Goal: Find specific page/section: Find specific page/section

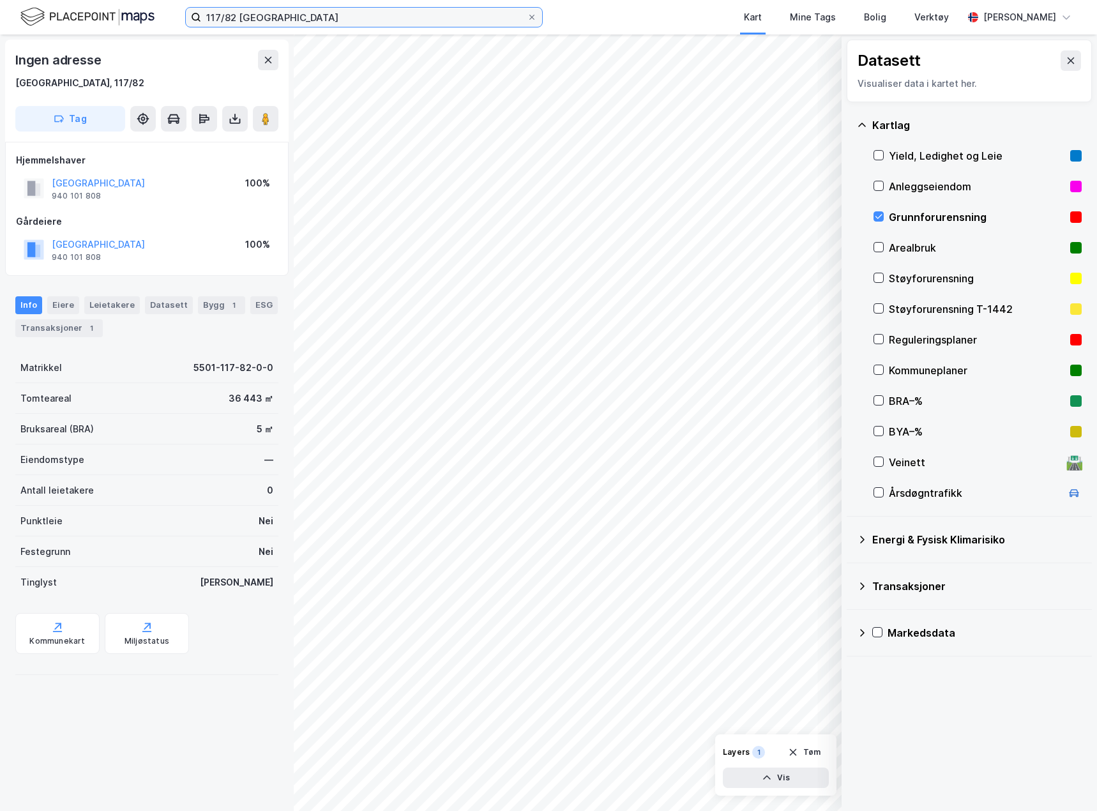
click at [209, 19] on input "117/82 [GEOGRAPHIC_DATA]" at bounding box center [364, 17] width 326 height 19
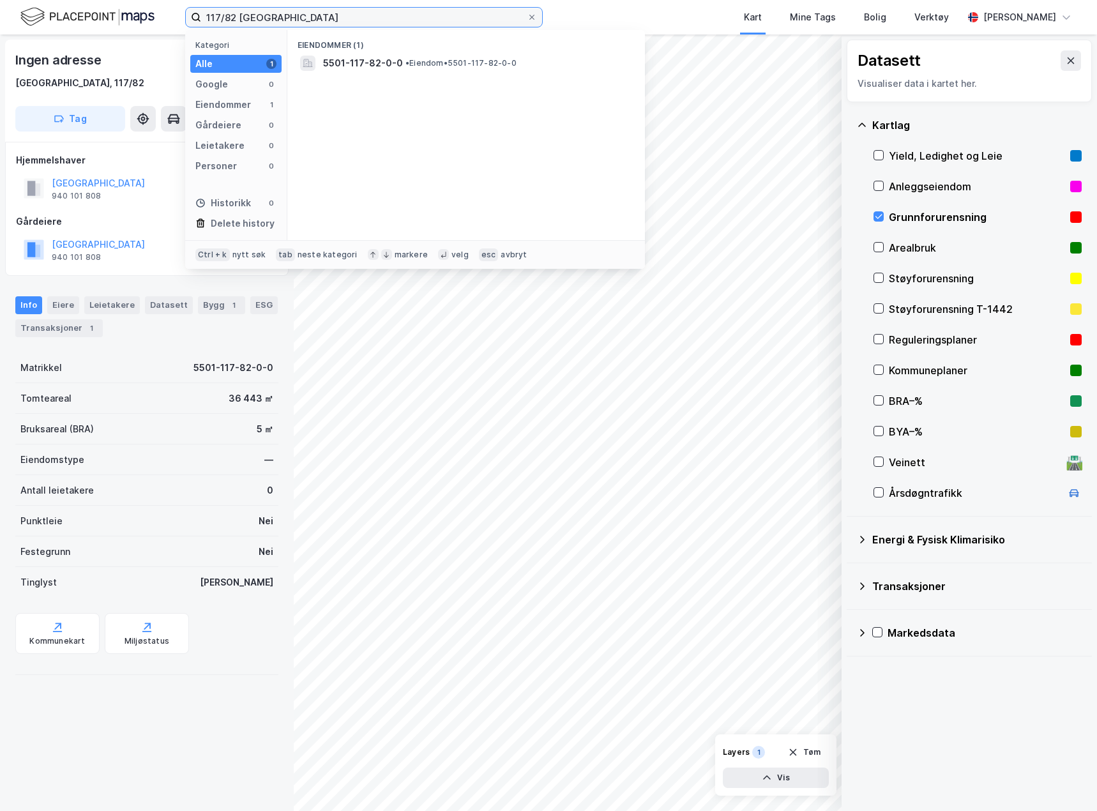
click at [209, 19] on input "117/82 [GEOGRAPHIC_DATA]" at bounding box center [364, 17] width 326 height 19
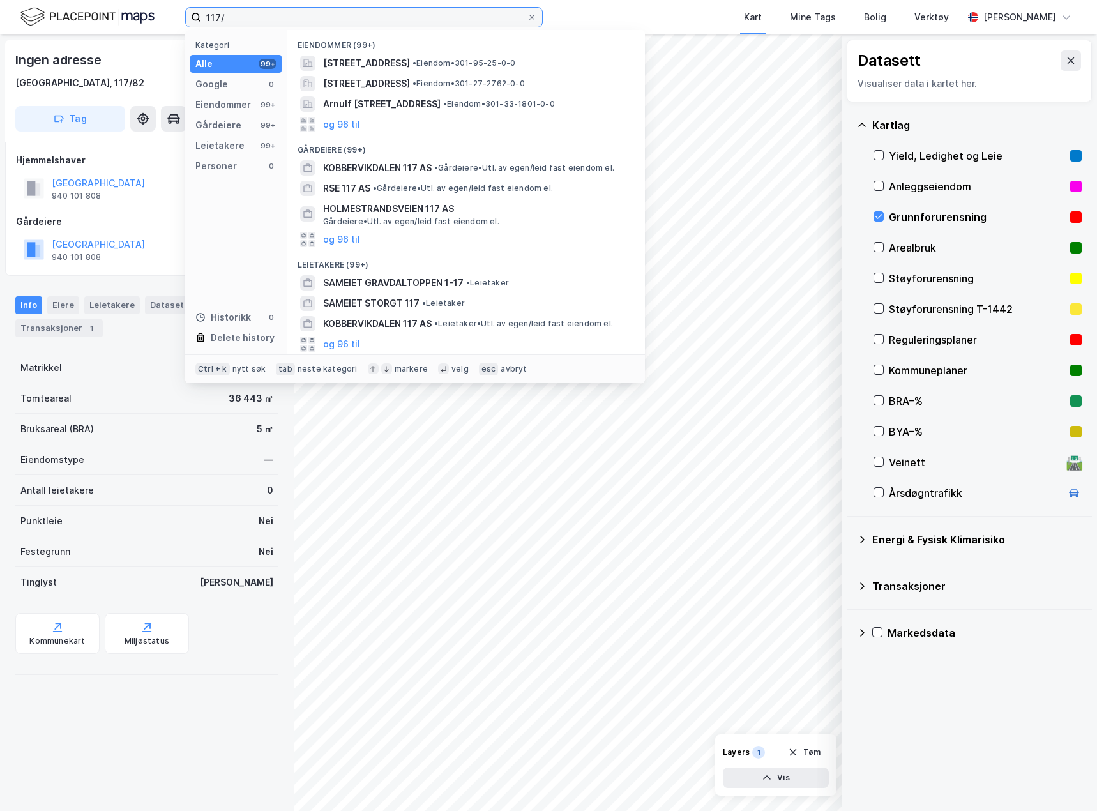
click at [347, 26] on input "117/" at bounding box center [364, 17] width 326 height 19
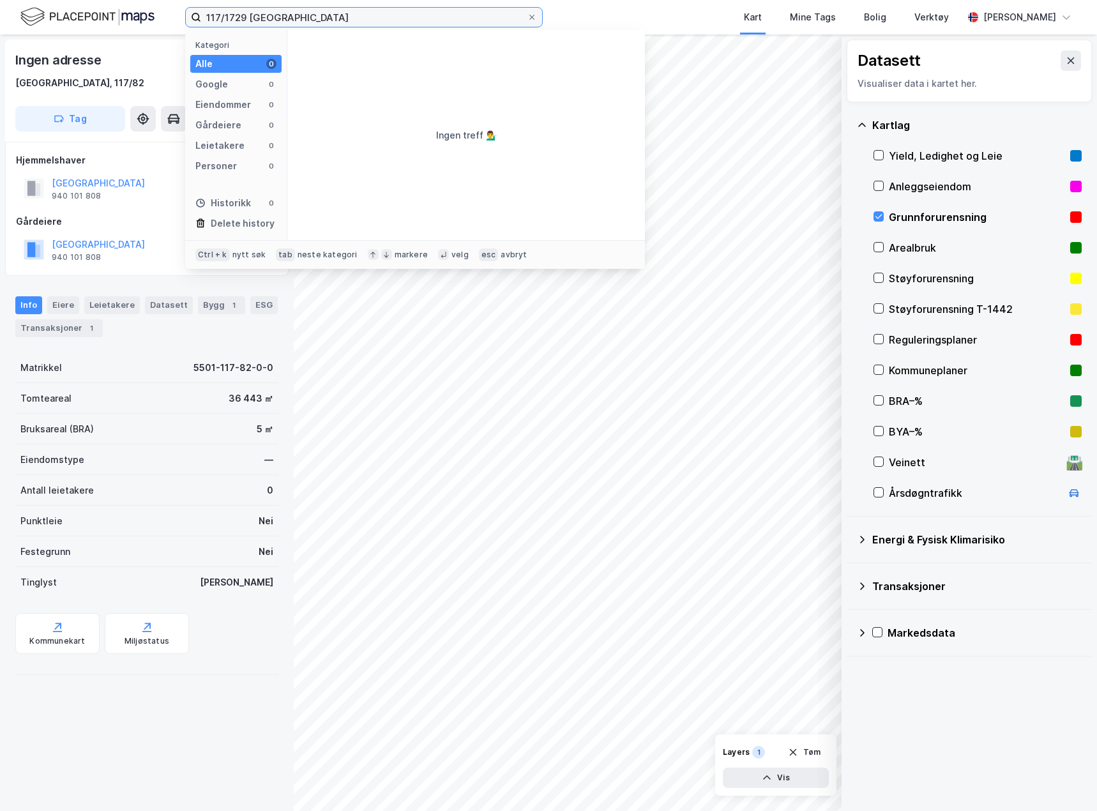
click at [218, 19] on input "117/1729 [GEOGRAPHIC_DATA]" at bounding box center [364, 17] width 326 height 19
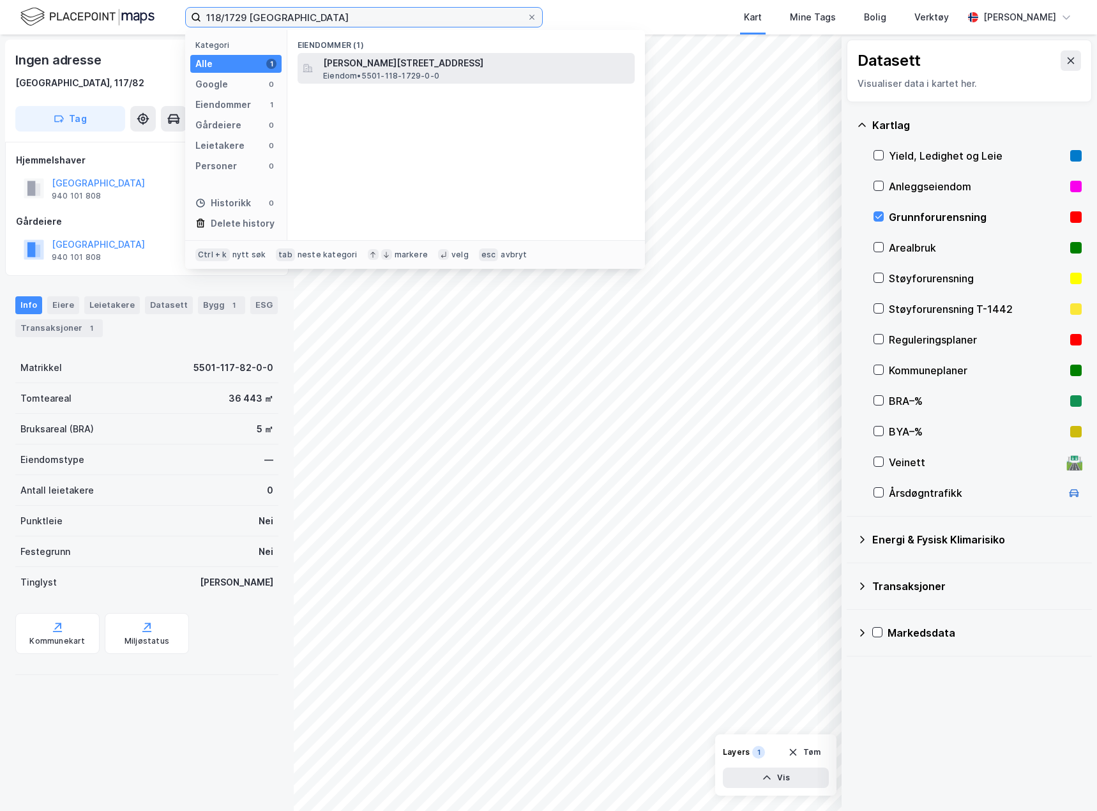
type input "118/1729 [GEOGRAPHIC_DATA]"
click at [361, 72] on span "Eiendom • 5501-118-1729-0-0" at bounding box center [381, 76] width 116 height 10
